Goal: Task Accomplishment & Management: Manage account settings

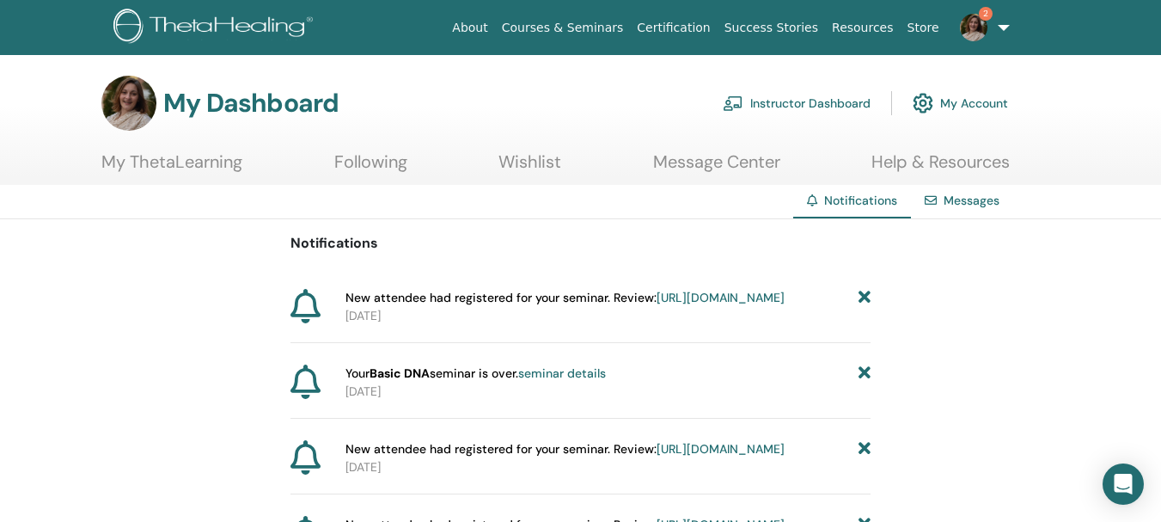
click at [795, 101] on link "Instructor Dashboard" at bounding box center [797, 103] width 148 height 38
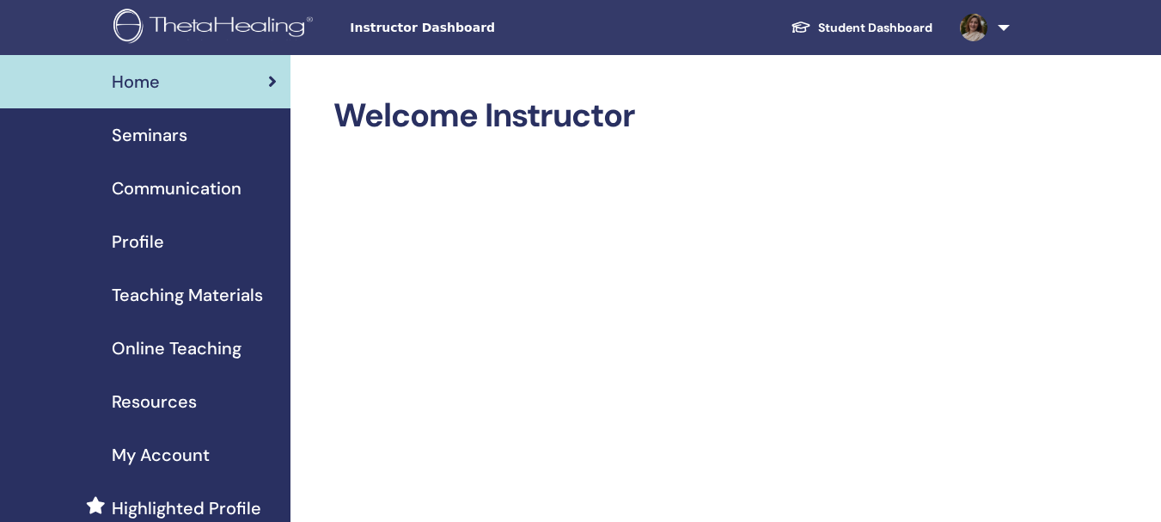
click at [164, 137] on span "Seminars" at bounding box center [150, 135] width 76 height 26
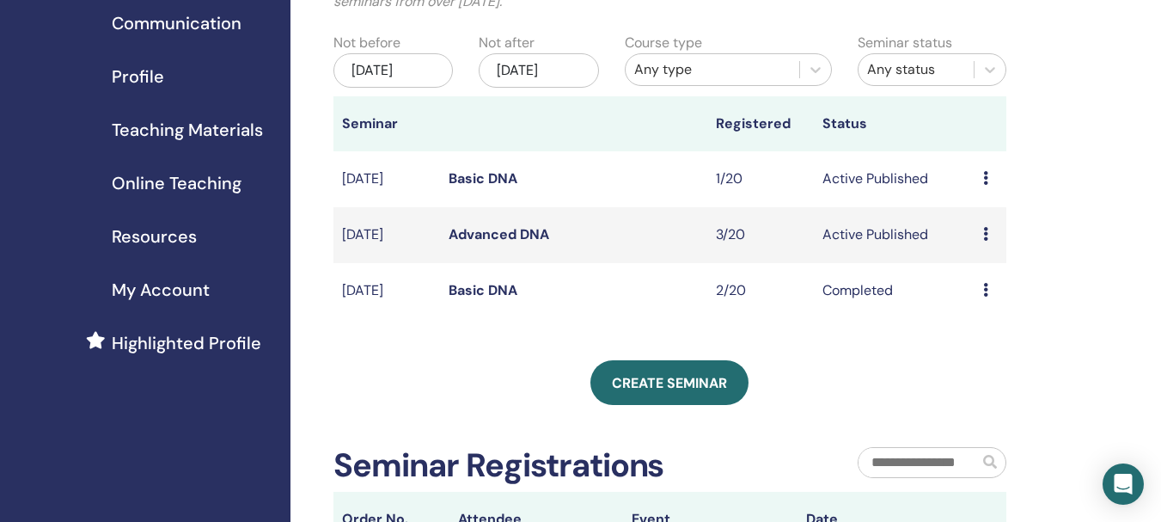
scroll to position [172, 0]
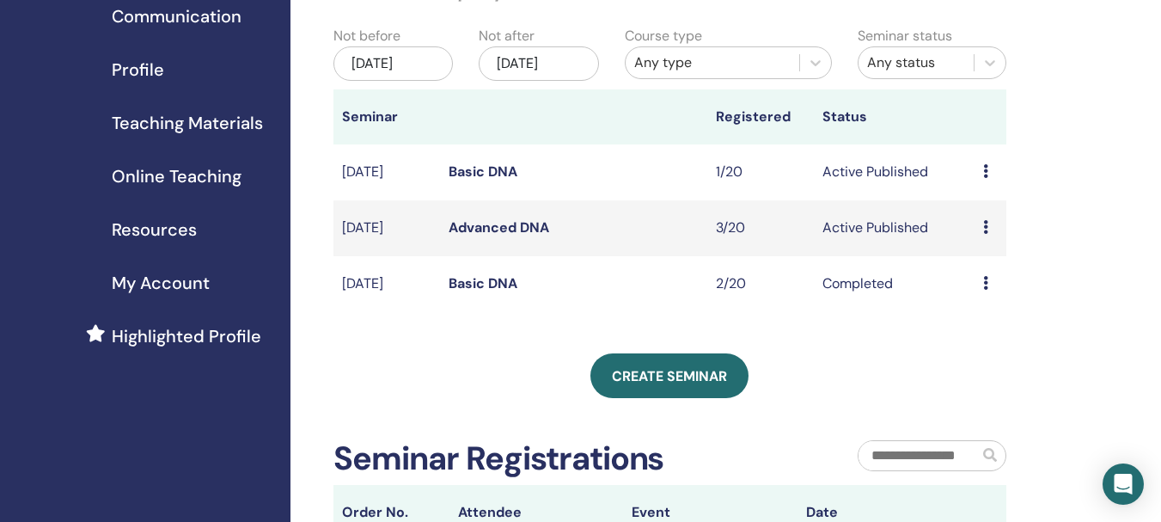
click at [985, 234] on icon at bounding box center [986, 227] width 5 height 14
click at [978, 309] on link "Attendees" at bounding box center [988, 310] width 65 height 18
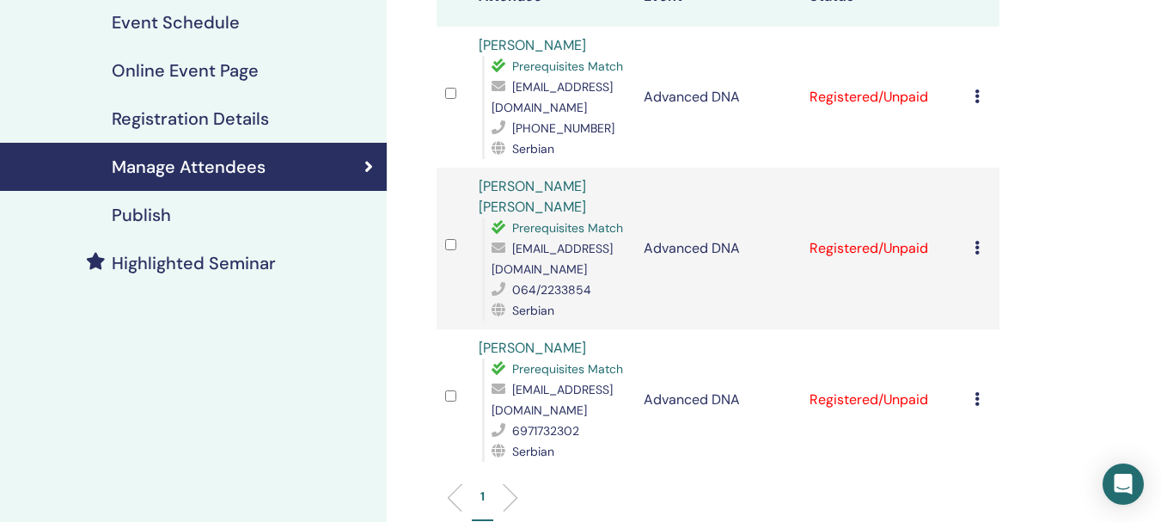
scroll to position [258, 0]
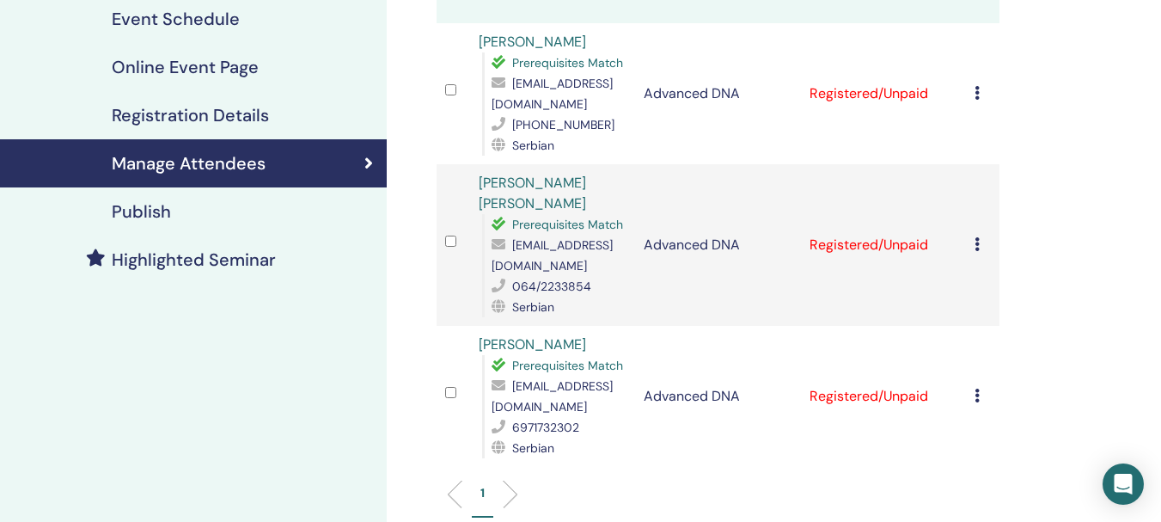
click at [976, 389] on icon at bounding box center [977, 396] width 5 height 14
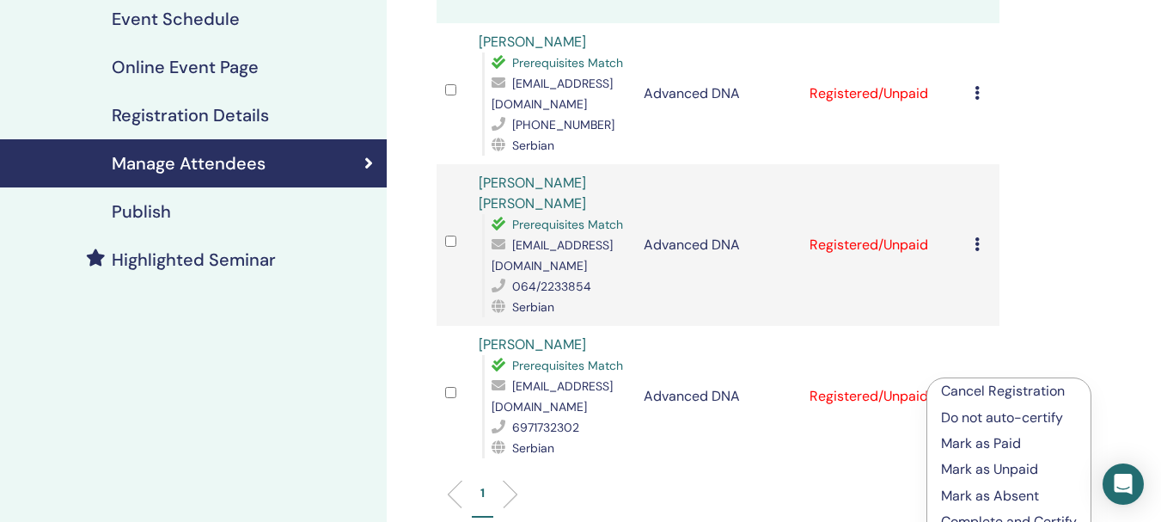
click at [972, 444] on p "Mark as Paid" at bounding box center [1009, 443] width 136 height 21
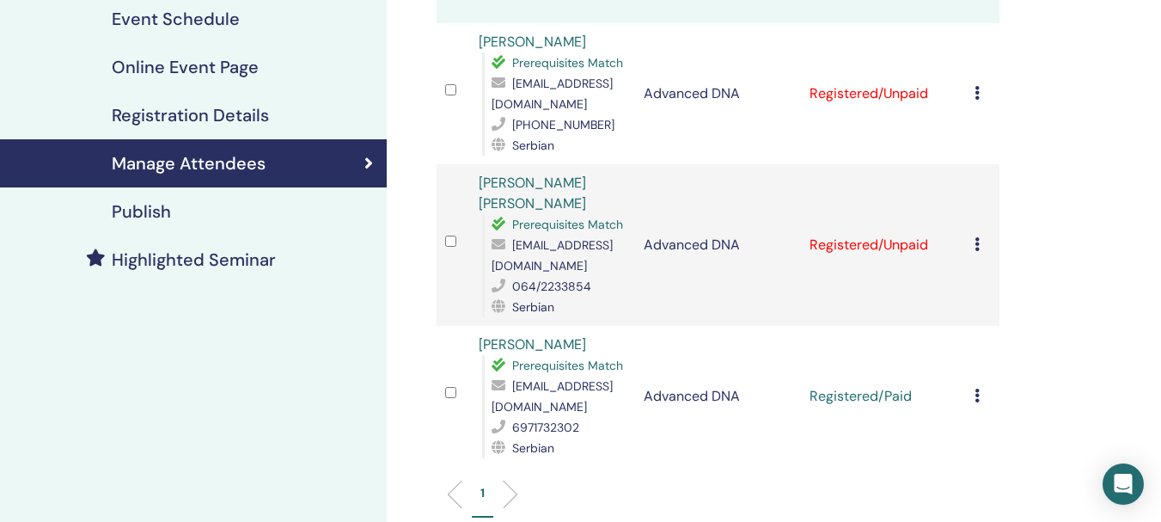
scroll to position [172, 0]
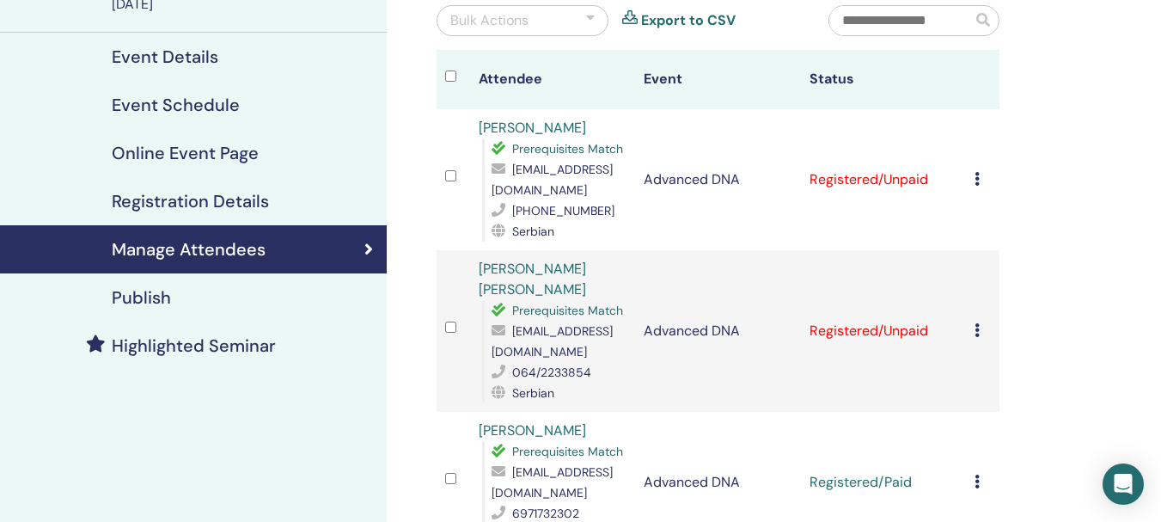
click at [975, 323] on icon at bounding box center [977, 330] width 5 height 14
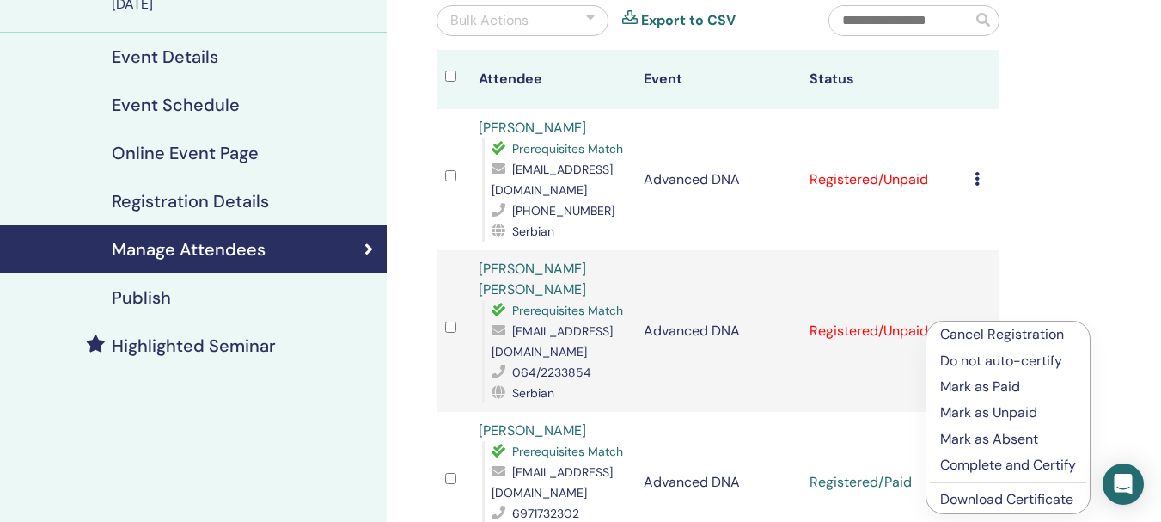
click at [970, 383] on p "Mark as Paid" at bounding box center [1009, 387] width 136 height 21
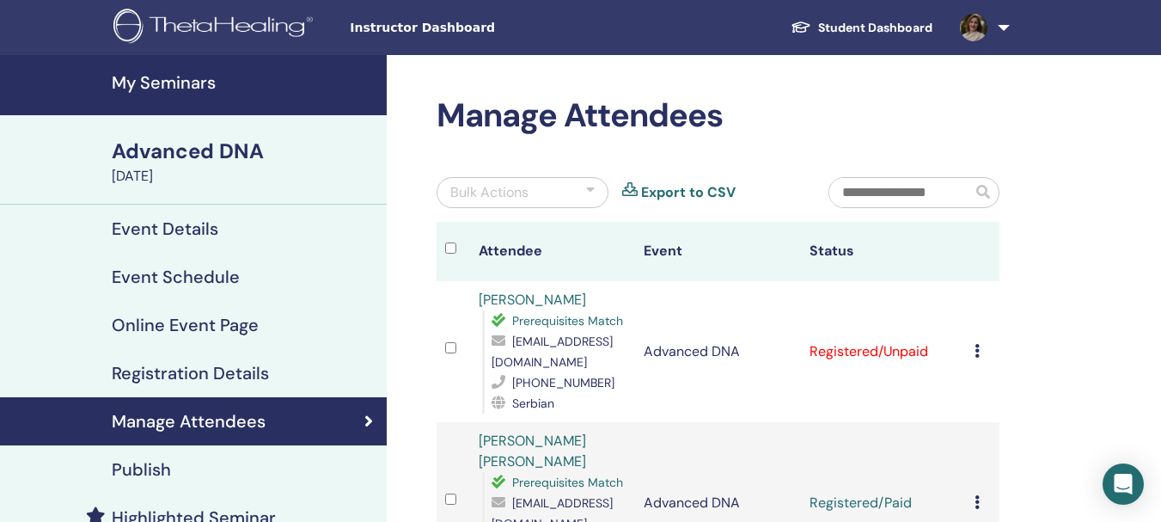
click at [978, 352] on icon at bounding box center [977, 351] width 5 height 14
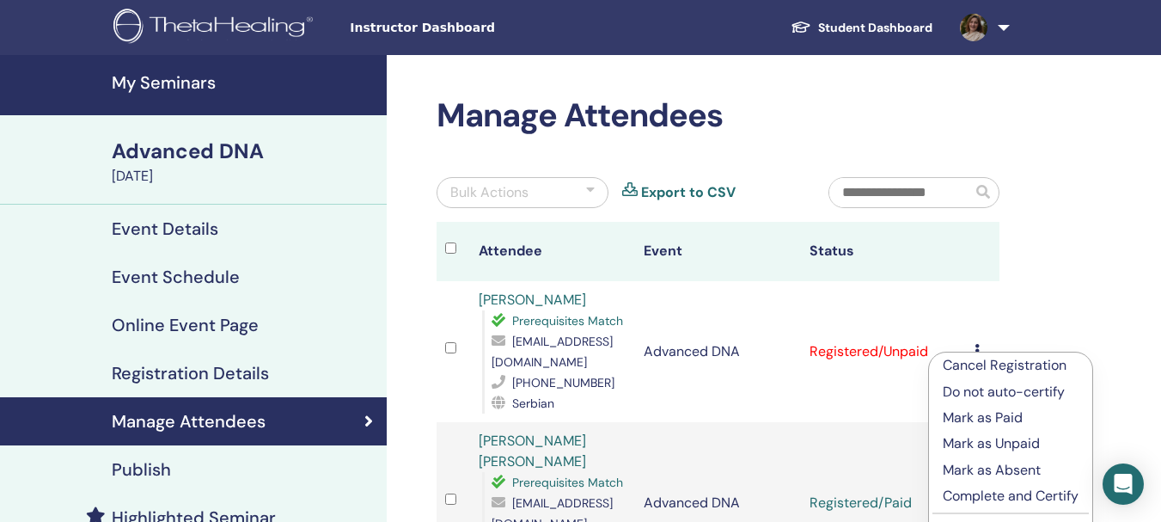
click at [983, 418] on p "Mark as Paid" at bounding box center [1011, 418] width 136 height 21
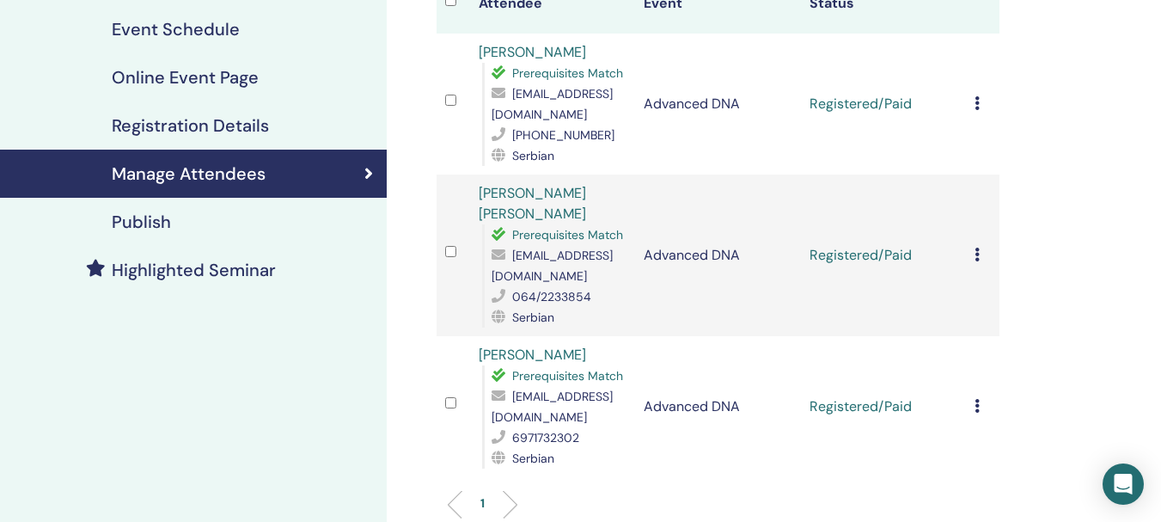
scroll to position [258, 0]
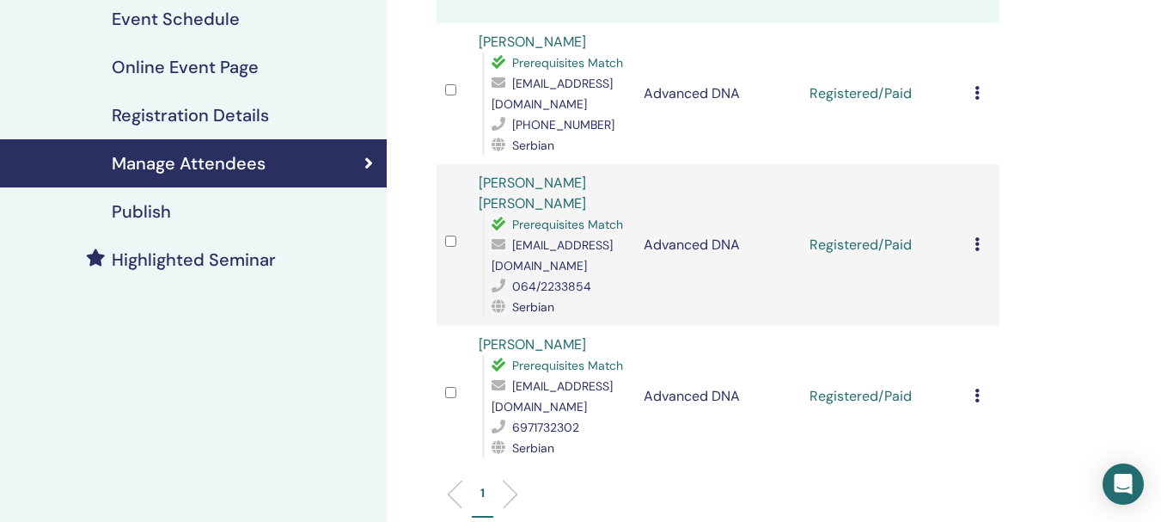
click at [980, 237] on icon at bounding box center [977, 244] width 5 height 14
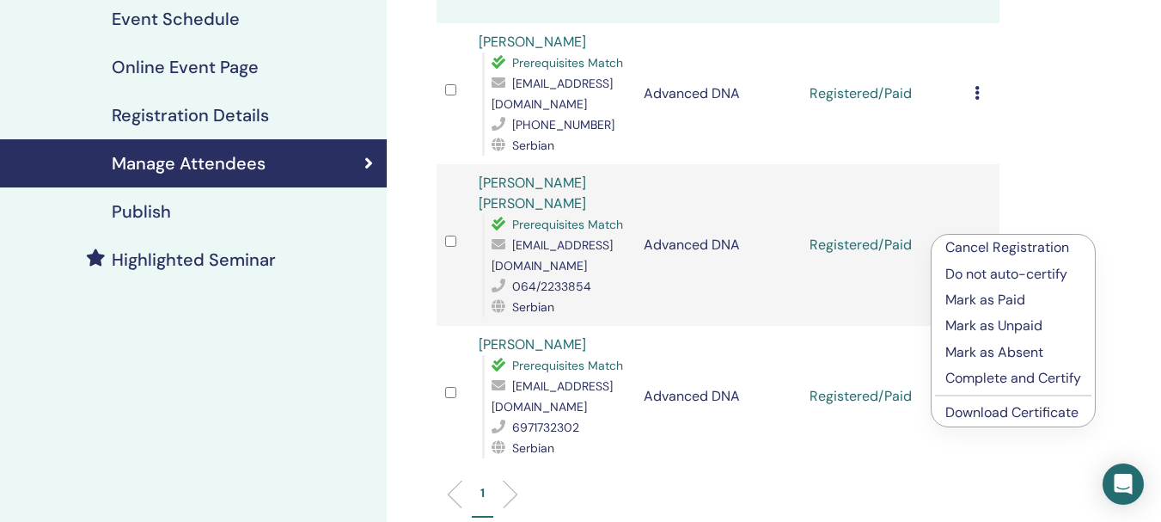
click at [1003, 409] on link "Download Certificate" at bounding box center [1012, 412] width 133 height 18
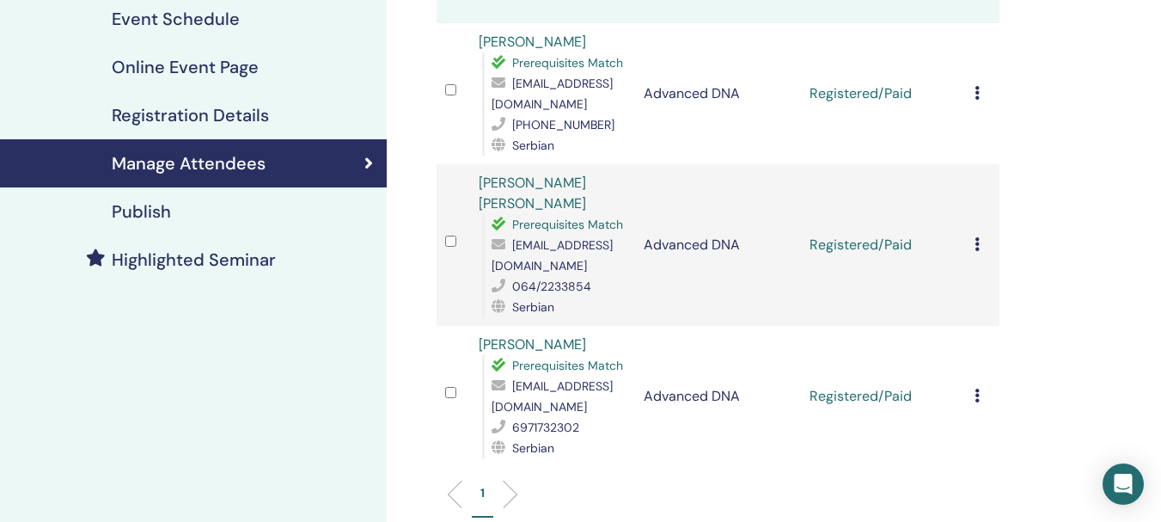
click at [977, 95] on icon at bounding box center [977, 93] width 5 height 14
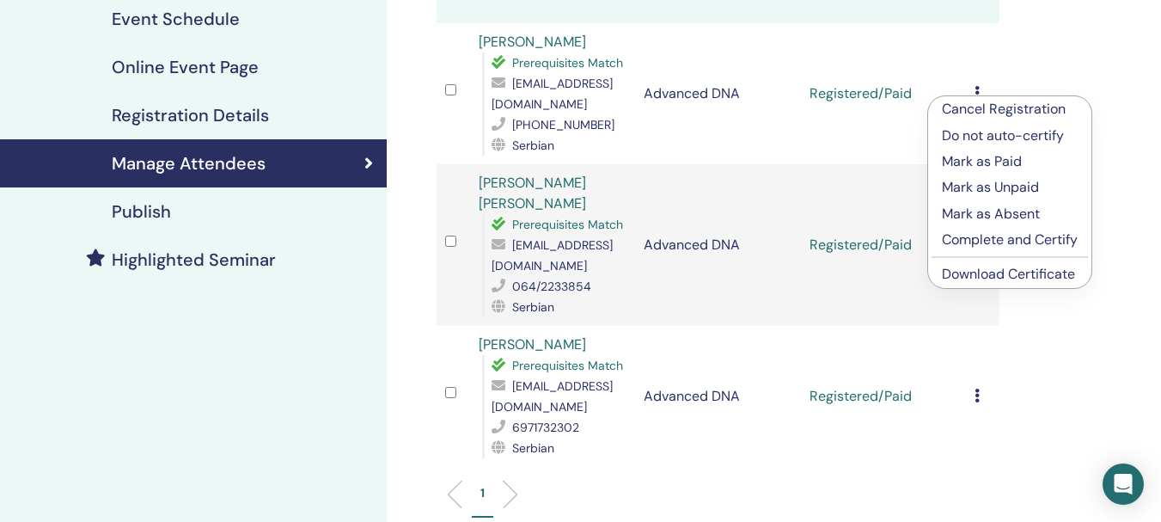
click at [989, 279] on link "Download Certificate" at bounding box center [1008, 274] width 133 height 18
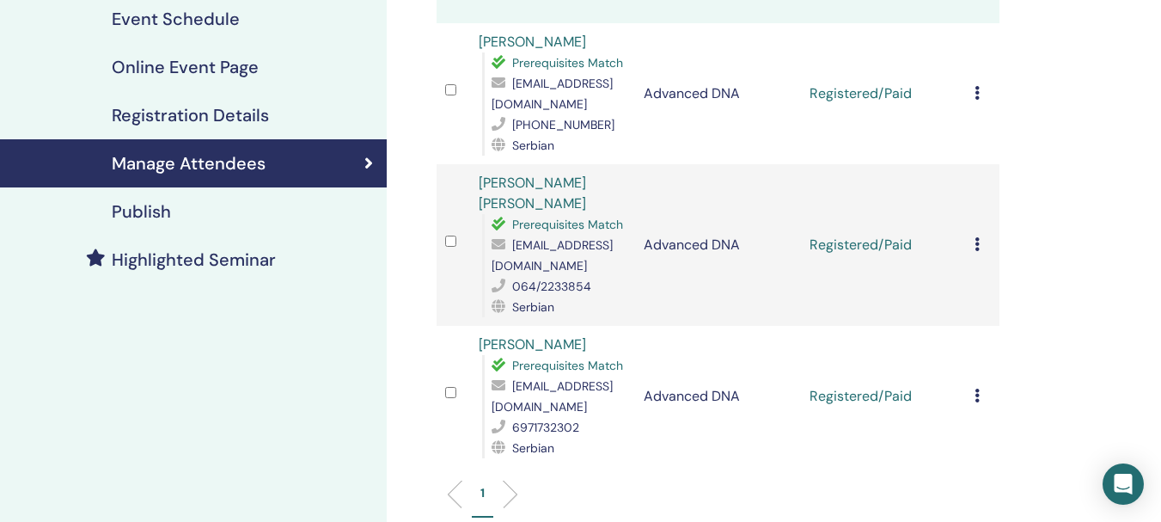
click at [979, 389] on icon at bounding box center [977, 396] width 5 height 14
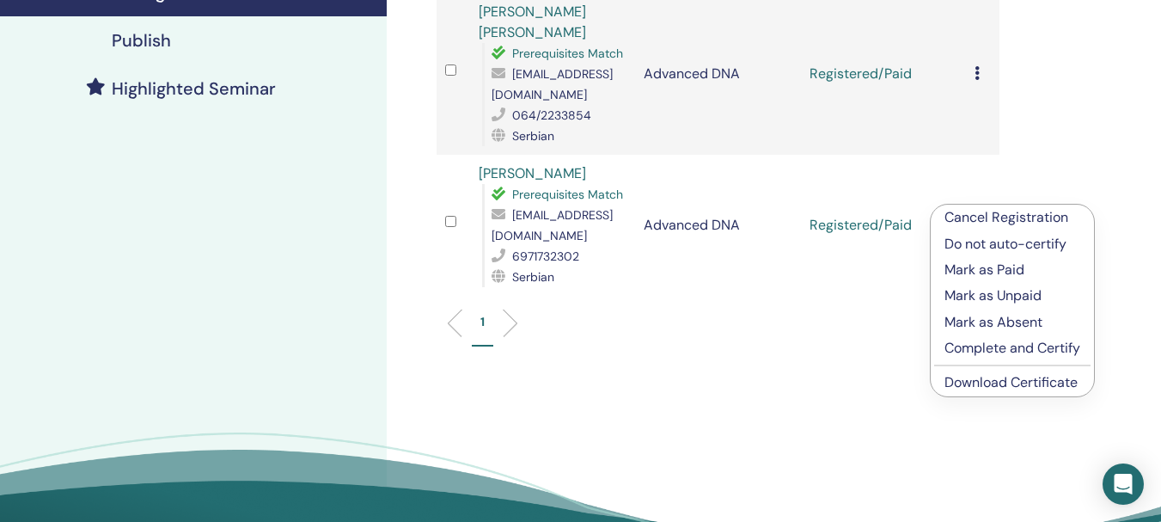
scroll to position [430, 0]
click at [971, 385] on link "Download Certificate" at bounding box center [1011, 381] width 133 height 18
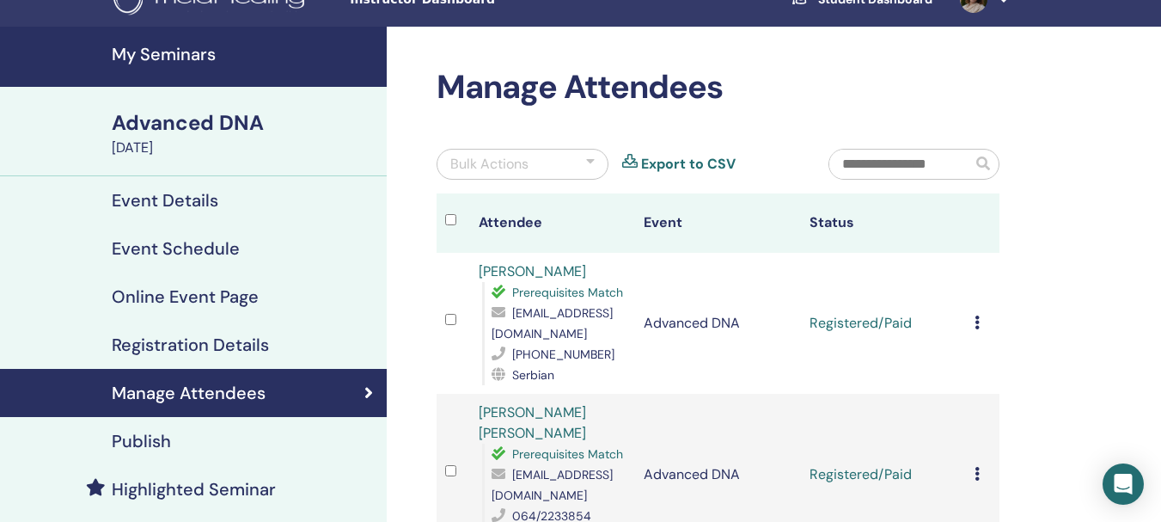
scroll to position [0, 0]
